Goal: Check status

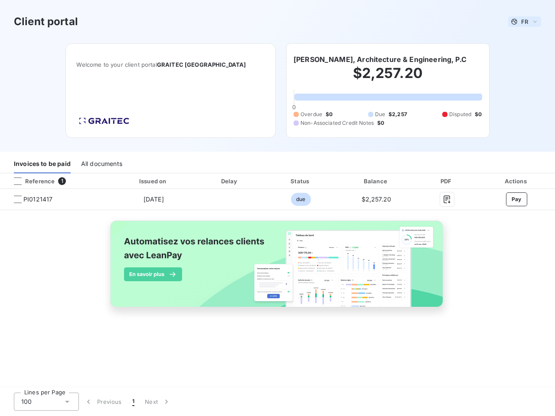
click at [524, 22] on span "FR" at bounding box center [524, 21] width 7 height 7
click at [374, 59] on h6 "[PERSON_NAME], Architecture & Engineering, P.C" at bounding box center [379, 59] width 173 height 10
click at [42, 164] on div "Invoices to be paid" at bounding box center [42, 164] width 57 height 18
click at [101, 164] on div "All documents" at bounding box center [101, 164] width 41 height 18
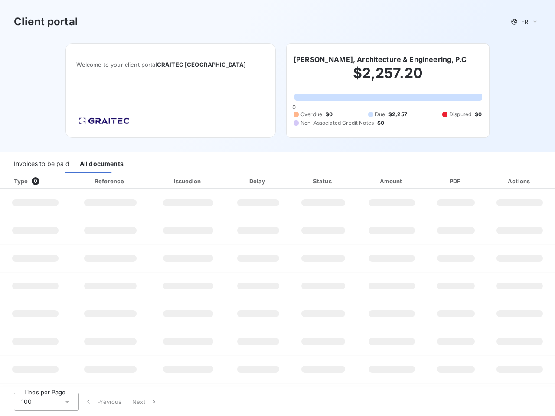
click at [55, 181] on div at bounding box center [52, 181] width 9 height 9
click at [18, 181] on div "Type 0" at bounding box center [39, 181] width 60 height 9
click at [153, 181] on div "Issued on" at bounding box center [188, 181] width 73 height 9
click at [230, 181] on div "Delay" at bounding box center [258, 181] width 60 height 9
click at [300, 181] on div "Status" at bounding box center [323, 181] width 63 height 9
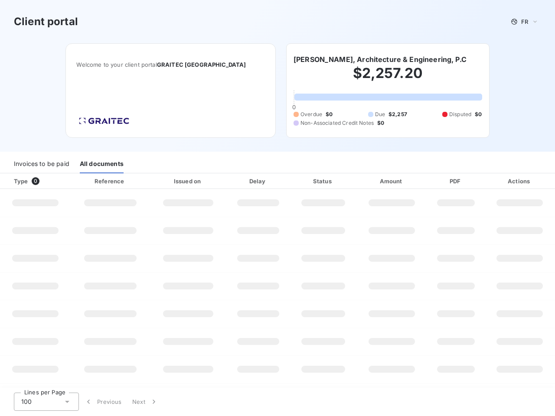
click at [376, 181] on div "Amount" at bounding box center [392, 181] width 68 height 9
